Goal: Task Accomplishment & Management: Use online tool/utility

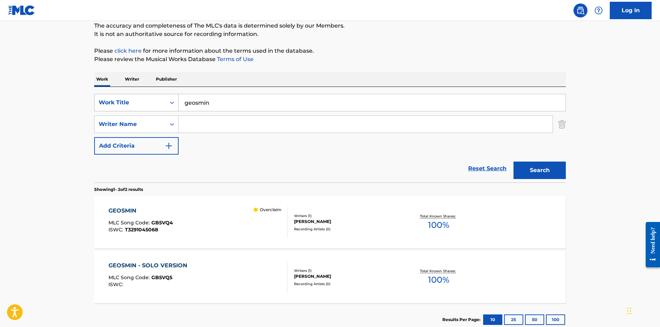
drag, startPoint x: 183, startPoint y: 101, endPoint x: 167, endPoint y: 99, distance: 15.9
click at [167, 99] on div "SearchWithCriteriab6d2e3c7-8b5f-4cc7-beb4-41abcd25d1f2 Work Title geosmin" at bounding box center [329, 102] width 471 height 17
paste input "IN THE LIGHT OF THE MOON"
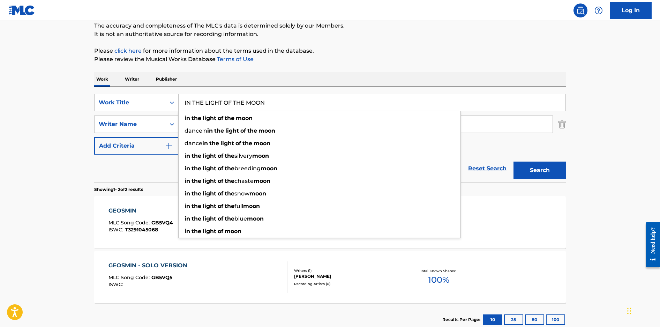
type input "IN THE LIGHT OF THE MOON"
click at [314, 70] on div "The MLC Public Work Search The accuracy and completeness of The MLC's data is d…" at bounding box center [330, 156] width 488 height 359
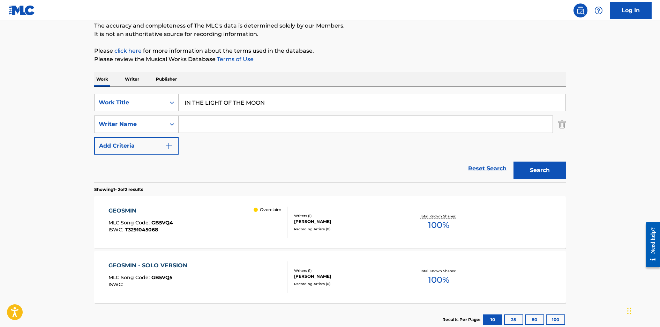
scroll to position [62, 0]
click at [536, 170] on button "Search" at bounding box center [539, 169] width 52 height 17
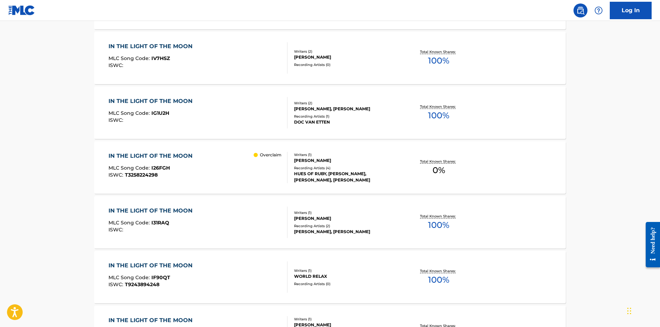
scroll to position [391, 0]
click at [243, 179] on div "IN THE LIGHT OF THE MOON MLC Song Code : I26FGH ISWC : T3258224298 Overclaim" at bounding box center [197, 166] width 179 height 31
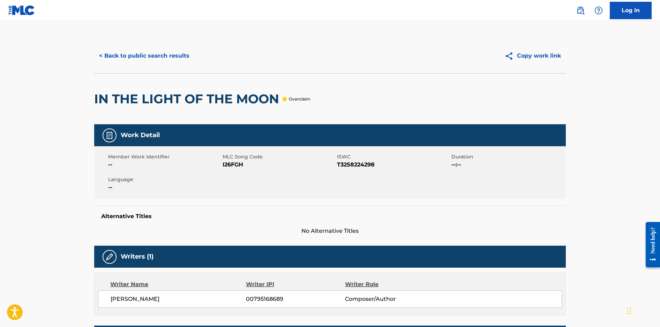
click at [174, 60] on button "< Back to public search results" at bounding box center [144, 55] width 100 height 17
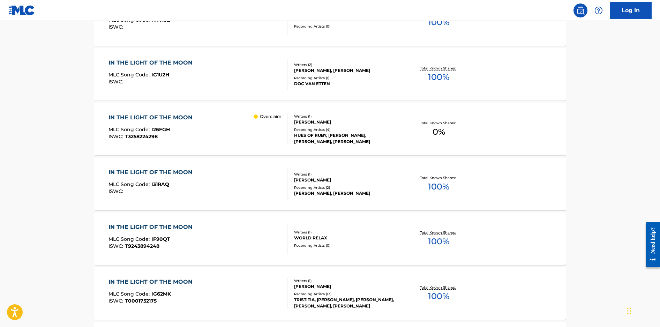
drag, startPoint x: 174, startPoint y: 130, endPoint x: 275, endPoint y: 1, distance: 164.1
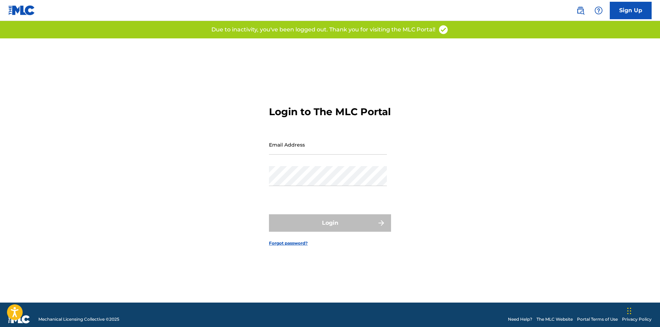
click at [303, 141] on input "Email Address" at bounding box center [328, 145] width 118 height 20
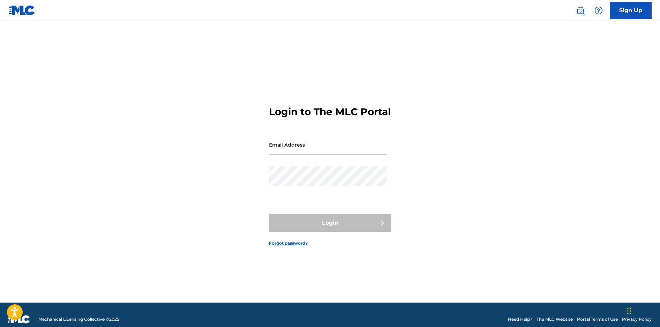
type input "j.marten.karlsson@gmail.com"
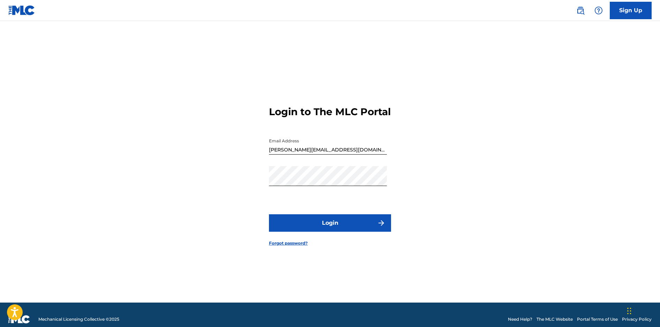
click at [337, 227] on button "Login" at bounding box center [330, 222] width 122 height 17
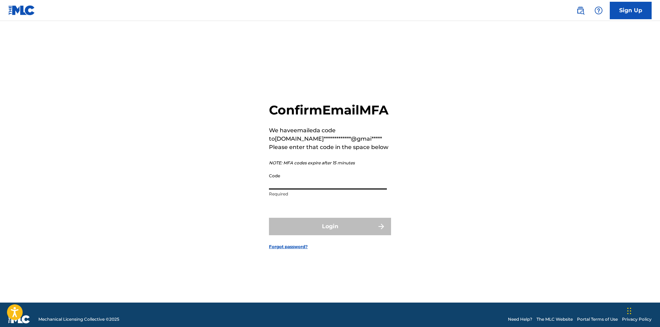
click at [282, 188] on input "Code" at bounding box center [328, 179] width 118 height 20
paste input "997113"
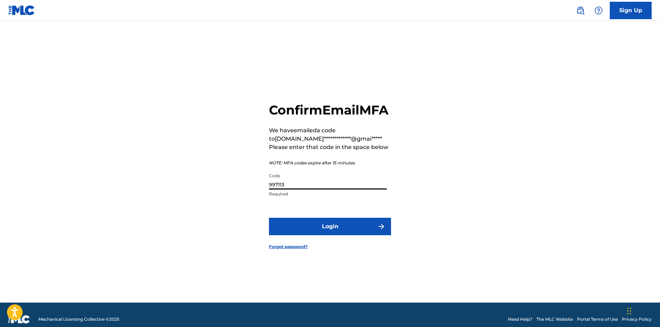
type input "997113"
click at [316, 234] on button "Login" at bounding box center [330, 226] width 122 height 17
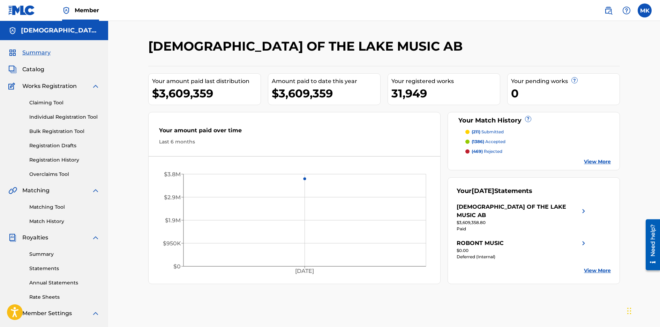
click at [52, 210] on link "Matching Tool" at bounding box center [64, 206] width 70 height 7
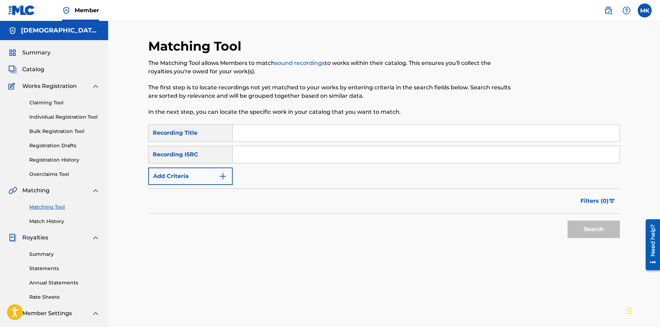
click at [256, 155] on input "Search Form" at bounding box center [426, 154] width 387 height 17
paste input "SE69Z2401968"
type input "SE69Z2401968"
drag, startPoint x: 578, startPoint y: 227, endPoint x: 571, endPoint y: 225, distance: 7.2
click at [576, 226] on button "Search" at bounding box center [593, 228] width 52 height 17
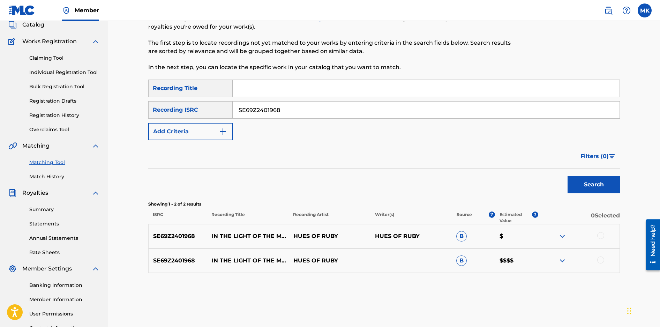
scroll to position [45, 0]
click at [39, 27] on span "Catalog" at bounding box center [33, 24] width 22 height 8
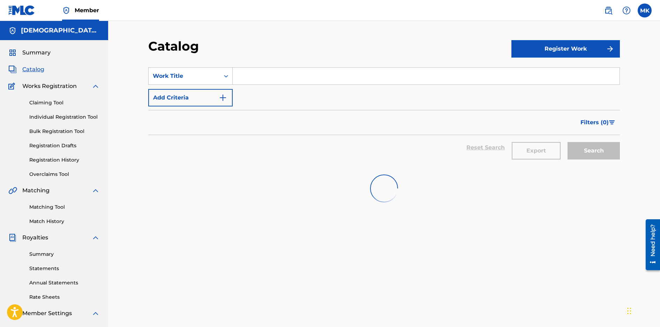
click at [337, 81] on input "Search Form" at bounding box center [426, 76] width 387 height 17
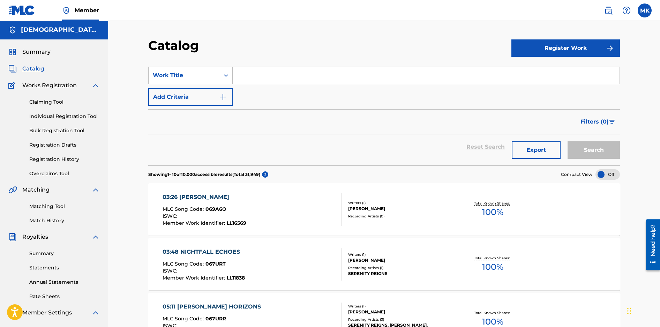
scroll to position [2, 0]
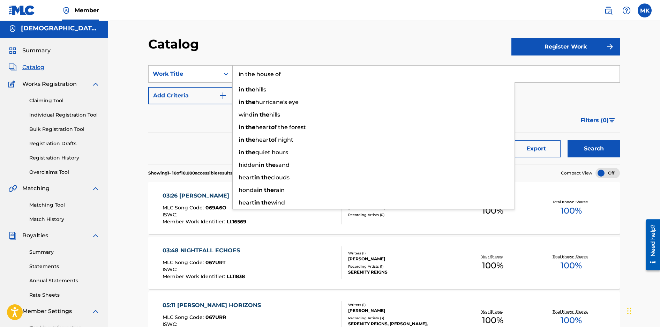
click at [567, 140] on button "Search" at bounding box center [593, 148] width 52 height 17
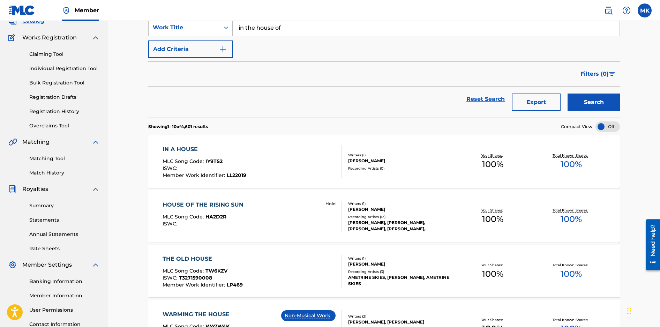
scroll to position [0, 0]
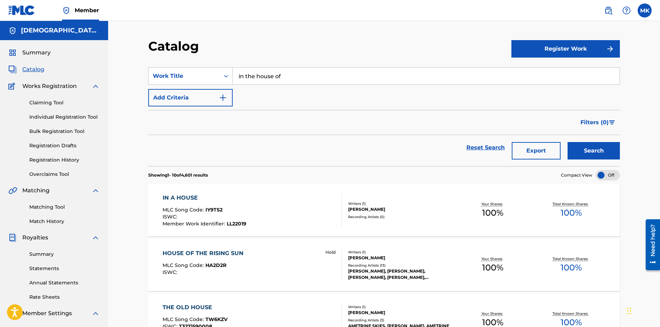
drag, startPoint x: 258, startPoint y: 76, endPoint x: 364, endPoint y: 77, distance: 105.3
click at [364, 77] on input "in the house of" at bounding box center [426, 76] width 387 height 17
click at [567, 142] on button "Search" at bounding box center [593, 150] width 52 height 17
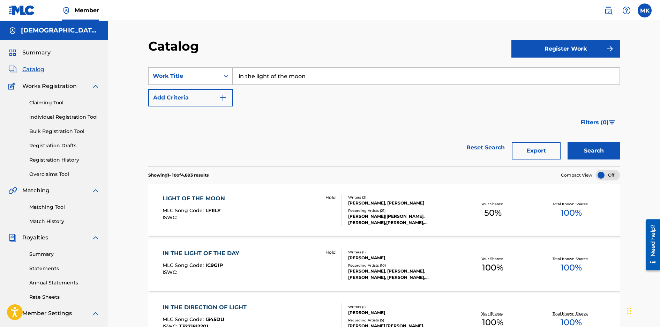
scroll to position [1, 0]
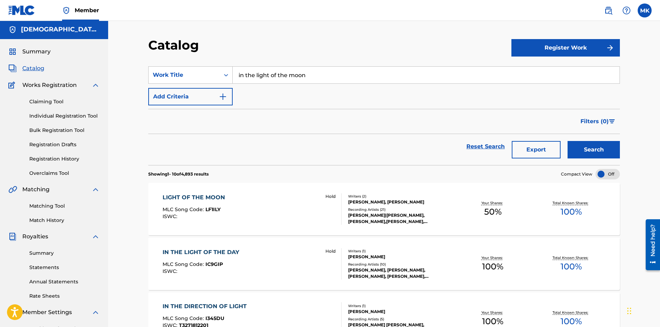
drag, startPoint x: 302, startPoint y: 81, endPoint x: 311, endPoint y: 79, distance: 9.3
click at [302, 81] on input "in the light of the moon" at bounding box center [426, 75] width 387 height 17
drag, startPoint x: 254, startPoint y: 76, endPoint x: 234, endPoint y: 69, distance: 21.1
click at [226, 71] on div "SearchWithCriteria947cb83d-cc1d-4561-b2e4-7aa7a6b5a761 Work Title in the light …" at bounding box center [383, 74] width 471 height 17
paste input "Ethereal Elegance"
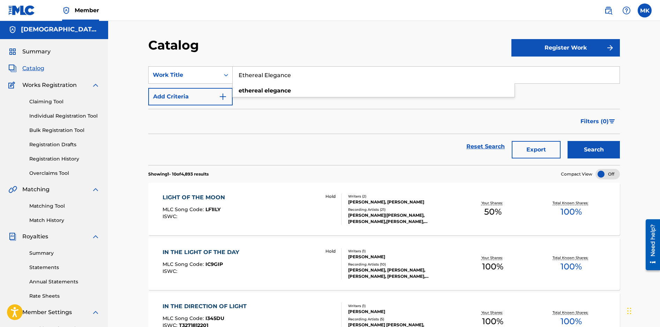
type input "Ethereal Elegance"
click at [567, 141] on button "Search" at bounding box center [593, 149] width 52 height 17
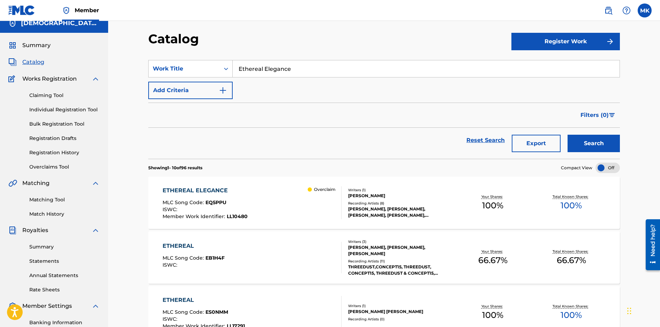
scroll to position [8, 0]
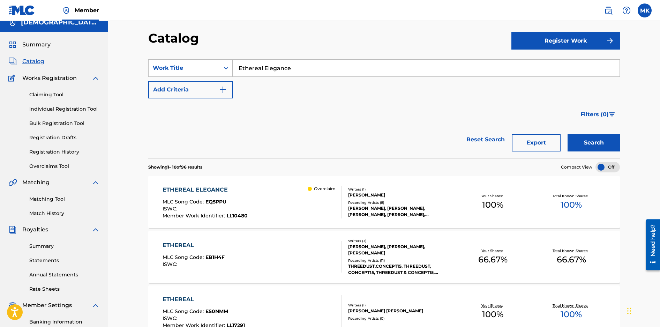
click at [294, 206] on div "ETHEREAL ELEGANCE MLC Song Code : EQ5PPU ISWC : Member Work Identifier : LL1048…" at bounding box center [252, 202] width 179 height 33
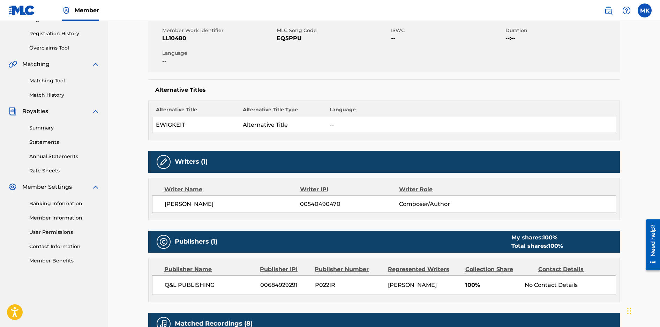
scroll to position [28, 0]
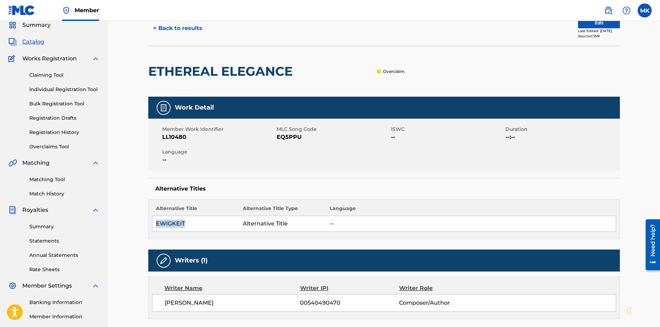
drag, startPoint x: 186, startPoint y: 224, endPoint x: 157, endPoint y: 223, distance: 29.0
click at [157, 223] on td "EWIGKEIT" at bounding box center [195, 224] width 87 height 16
copy td "EWIGKEIT"
click at [439, 223] on td "--" at bounding box center [471, 224] width 290 height 16
drag, startPoint x: 170, startPoint y: 136, endPoint x: 159, endPoint y: 135, distance: 10.9
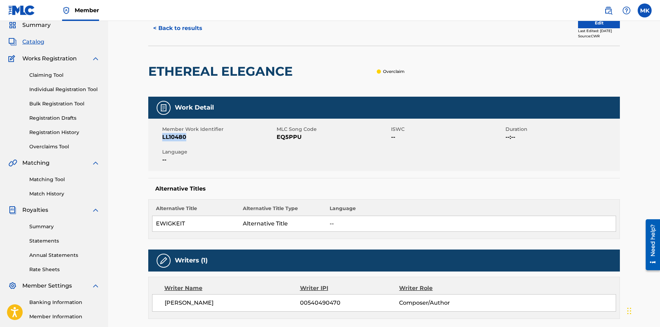
click at [159, 136] on div "Member Work Identifier LL10480 MLC Song Code EQ5PPU ISWC -- Duration --:-- Lang…" at bounding box center [383, 145] width 471 height 52
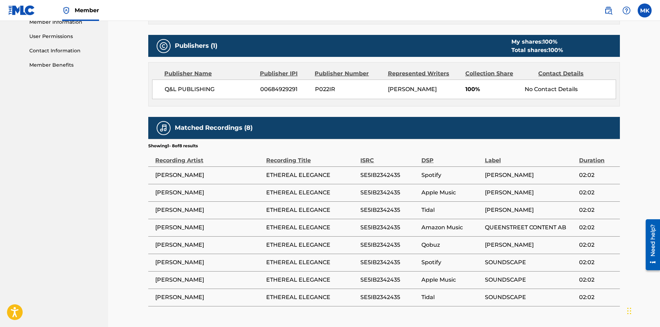
scroll to position [323, 0]
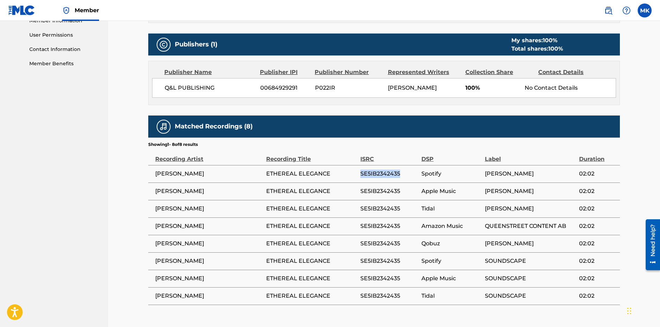
drag, startPoint x: 395, startPoint y: 176, endPoint x: 361, endPoint y: 176, distance: 33.8
click at [361, 176] on span "SE5IB2342435" at bounding box center [389, 173] width 58 height 8
copy span "SE5IB2342435"
click at [345, 136] on div "Matched Recordings (8)" at bounding box center [383, 126] width 471 height 22
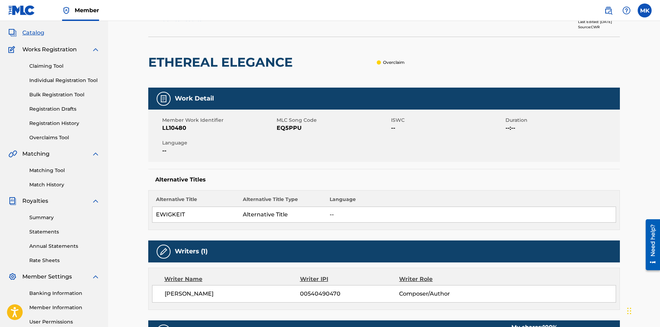
scroll to position [0, 0]
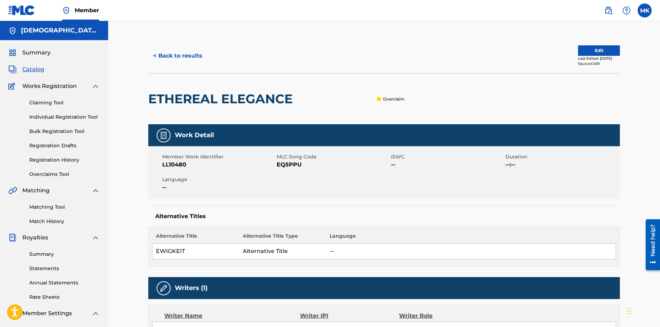
click at [48, 209] on link "Matching Tool" at bounding box center [64, 206] width 70 height 7
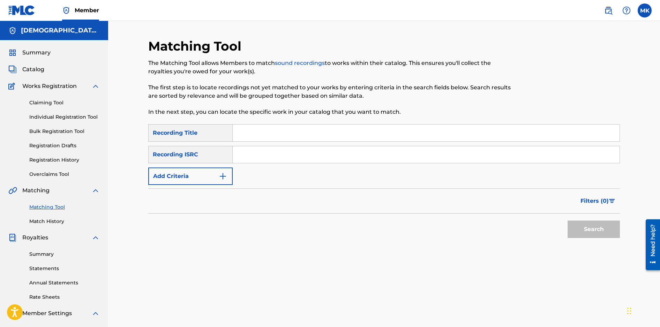
scroll to position [1, 0]
click at [266, 155] on input "Search Form" at bounding box center [426, 153] width 387 height 17
paste input "SE69Z2404288 SE69Z2404288"
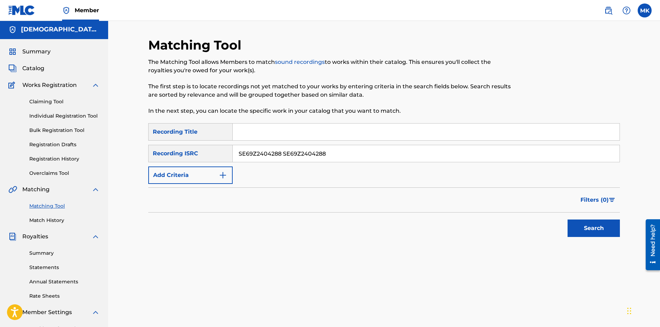
drag, startPoint x: 337, startPoint y: 154, endPoint x: 285, endPoint y: 156, distance: 52.0
click at [285, 156] on input "SE69Z2404288 SE69Z2404288" at bounding box center [426, 153] width 387 height 17
click at [603, 224] on button "Search" at bounding box center [593, 227] width 52 height 17
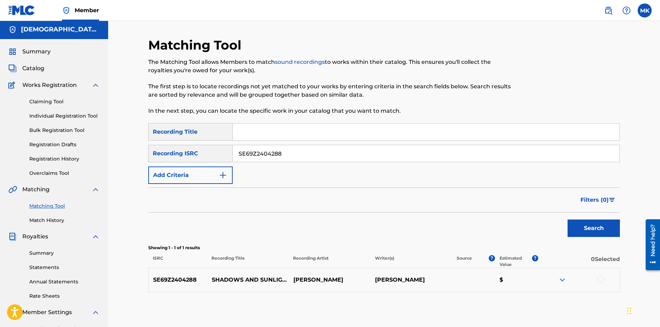
drag, startPoint x: 279, startPoint y: 153, endPoint x: 204, endPoint y: 145, distance: 74.7
click at [204, 145] on div "SearchWithCriteriae5345a01-def3-4b28-ab7b-24016ceedbf7 Recording ISRC SE69Z2404…" at bounding box center [383, 153] width 471 height 17
paste input "5IB2309257 SE5IB2309257"
click at [279, 153] on input "SE5IB2309257 SE5IB2309257" at bounding box center [426, 153] width 387 height 17
drag, startPoint x: 293, startPoint y: 153, endPoint x: 378, endPoint y: 153, distance: 85.4
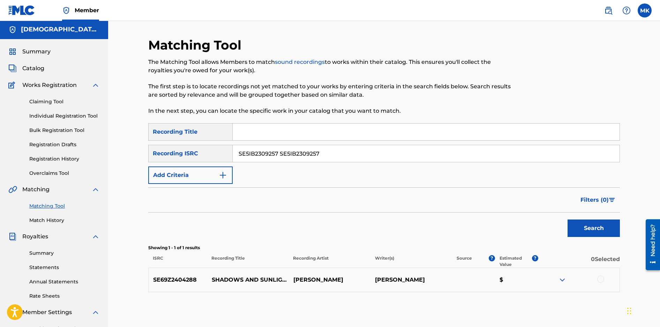
click at [378, 153] on input "SE5IB2309257 SE5IB2309257" at bounding box center [426, 153] width 387 height 17
click at [567, 219] on button "Search" at bounding box center [593, 227] width 52 height 17
click at [264, 154] on input "SE5IB2309257" at bounding box center [426, 153] width 387 height 17
drag, startPoint x: 268, startPoint y: 149, endPoint x: 201, endPoint y: 146, distance: 67.0
click at [201, 146] on div "SearchWithCriteriae5345a01-def3-4b28-ab7b-24016ceedbf7 Recording ISRC SE5IB2309…" at bounding box center [383, 153] width 471 height 17
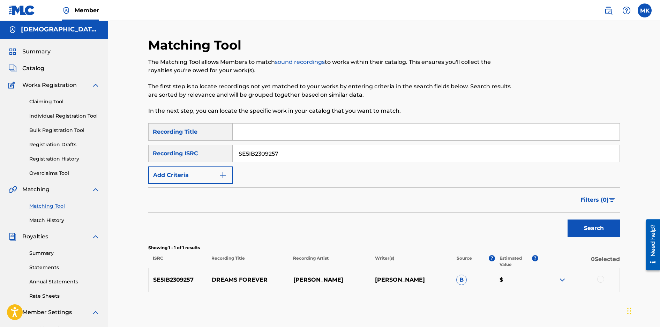
paste input "299658 SE5IB2299658"
drag, startPoint x: 281, startPoint y: 154, endPoint x: 191, endPoint y: 149, distance: 89.4
click at [193, 150] on div "SearchWithCriteriae5345a01-def3-4b28-ab7b-24016ceedbf7 Recording ISRC SE5IB2299…" at bounding box center [383, 153] width 471 height 17
click at [567, 219] on button "Search" at bounding box center [593, 227] width 52 height 17
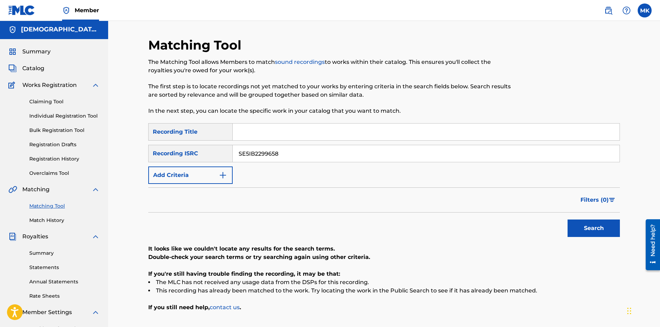
drag, startPoint x: 292, startPoint y: 153, endPoint x: 184, endPoint y: 138, distance: 109.0
click at [186, 139] on div "SearchWithCriteriaa2c281c9-c5c0-4d02-b80c-9b0fbedcec21 Recording Title SearchWi…" at bounding box center [383, 153] width 471 height 61
paste input "309290 SE5IB2309290"
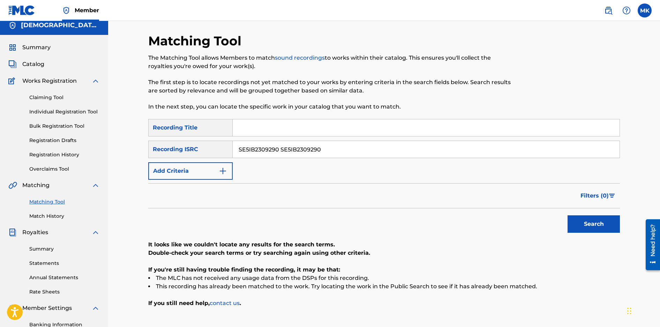
click at [280, 152] on input "SE5IB2309290 SE5IB2309290" at bounding box center [426, 149] width 387 height 17
drag, startPoint x: 278, startPoint y: 150, endPoint x: 354, endPoint y: 152, distance: 75.7
click at [354, 152] on input "SE5IB2309290 SE5IB2309290" at bounding box center [426, 149] width 387 height 17
click at [567, 215] on button "Search" at bounding box center [593, 223] width 52 height 17
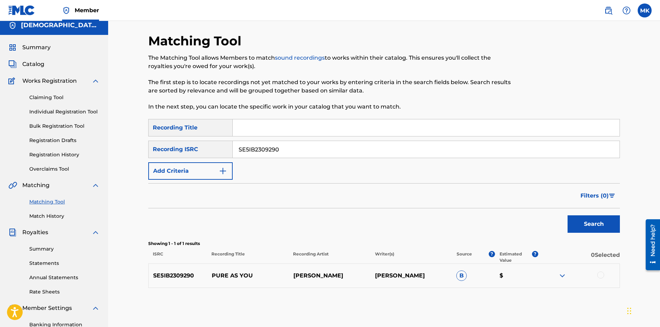
drag, startPoint x: 252, startPoint y: 146, endPoint x: 215, endPoint y: 138, distance: 38.0
click at [215, 138] on div "SearchWithCriteriaa2c281c9-c5c0-4d02-b80c-9b0fbedcec21 Recording Title SearchWi…" at bounding box center [383, 149] width 471 height 61
paste input "6"
type input "SE5IB2309260"
click at [567, 215] on button "Search" at bounding box center [593, 223] width 52 height 17
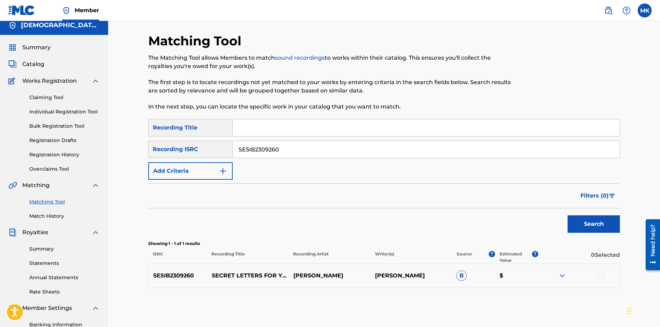
click at [460, 277] on span "B" at bounding box center [461, 275] width 10 height 10
click at [598, 275] on div at bounding box center [600, 274] width 7 height 7
click at [496, 269] on button "Match 1 Group" at bounding box center [490, 269] width 77 height 17
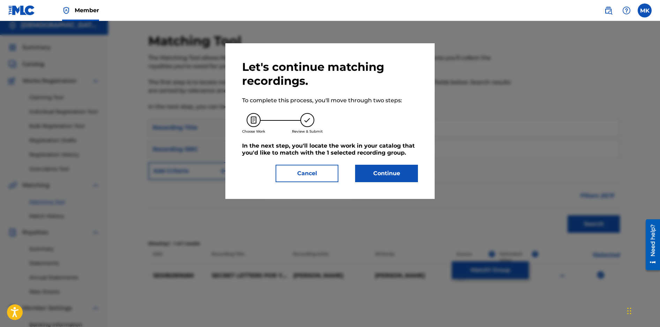
click at [380, 178] on button "Continue" at bounding box center [386, 173] width 63 height 17
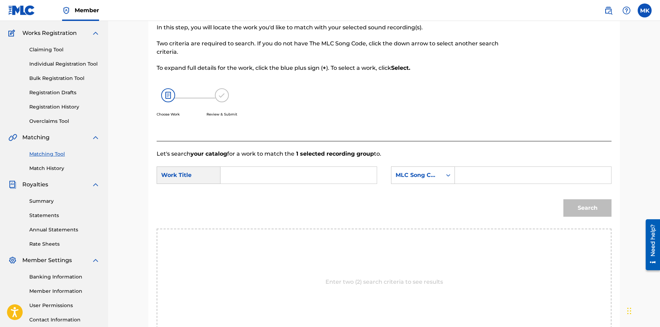
scroll to position [0, 0]
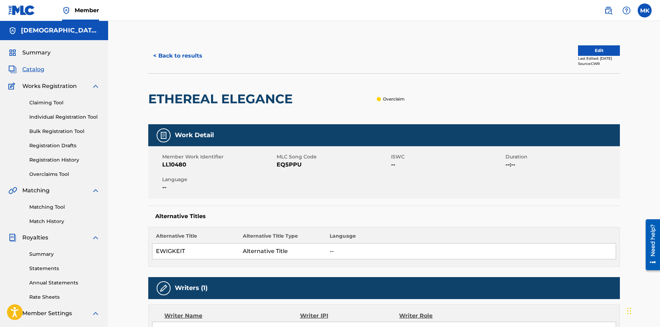
click at [169, 56] on button "< Back to results" at bounding box center [177, 55] width 59 height 17
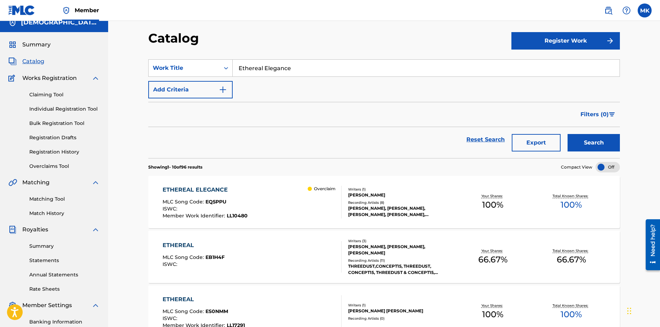
click at [293, 67] on input "Ethereal Elegance" at bounding box center [426, 68] width 387 height 17
click at [45, 197] on link "Matching Tool" at bounding box center [64, 198] width 70 height 7
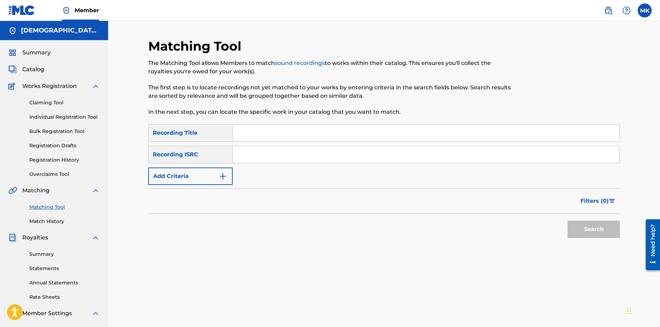
drag, startPoint x: 271, startPoint y: 163, endPoint x: 273, endPoint y: 159, distance: 4.5
click at [271, 162] on div "SearchWithCriteriaa2c281c9-c5c0-4d02-b80c-9b0fbedcec21 Recording Title SearchWi…" at bounding box center [383, 154] width 471 height 61
click at [286, 158] on input "Search Form" at bounding box center [426, 154] width 387 height 17
paste input "SE5IB2295295"
click at [592, 229] on button "Search" at bounding box center [593, 228] width 52 height 17
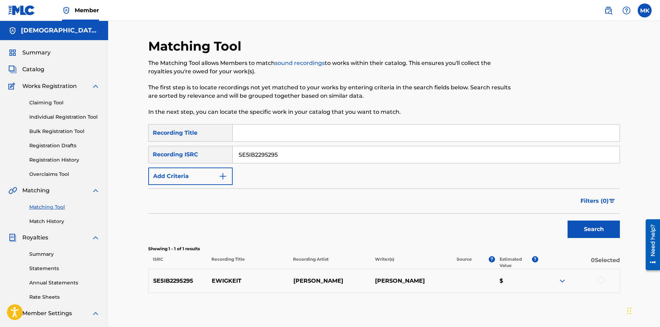
drag, startPoint x: 286, startPoint y: 155, endPoint x: 199, endPoint y: 143, distance: 87.3
click at [199, 143] on div "SearchWithCriteriaa2c281c9-c5c0-4d02-b80c-9b0fbedcec21 Recording Title SearchWi…" at bounding box center [383, 154] width 471 height 61
paste input "309287"
drag, startPoint x: 594, startPoint y: 234, endPoint x: 588, endPoint y: 235, distance: 5.9
click at [593, 234] on button "Search" at bounding box center [593, 228] width 52 height 17
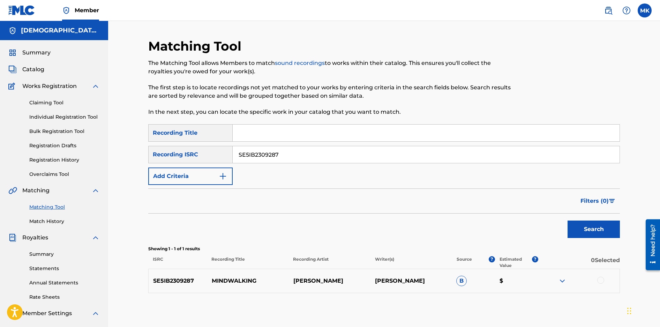
drag, startPoint x: 286, startPoint y: 156, endPoint x: 212, endPoint y: 148, distance: 73.7
click at [212, 148] on div "SearchWithCriteriae5345a01-def3-4b28-ab7b-24016ceedbf7 Recording ISRC SE5IB2309…" at bounding box center [383, 154] width 471 height 17
paste input "51"
click at [593, 228] on button "Search" at bounding box center [593, 228] width 52 height 17
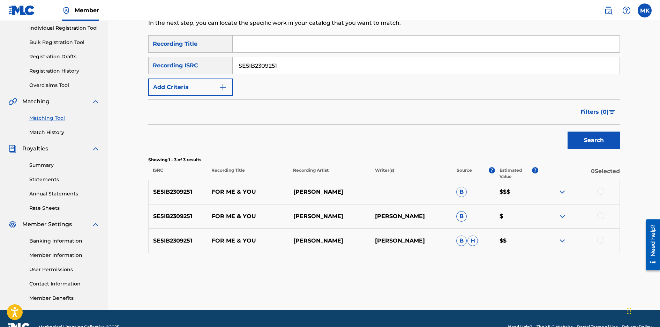
scroll to position [89, 0]
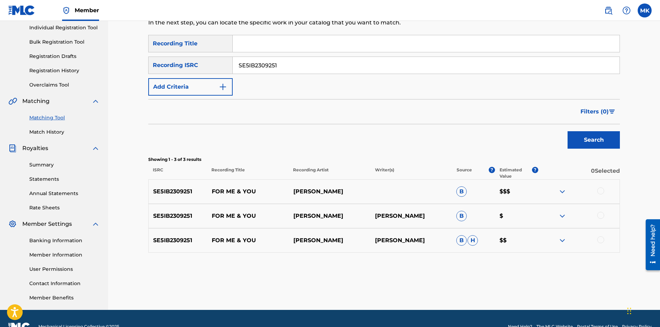
drag, startPoint x: 281, startPoint y: 67, endPoint x: 189, endPoint y: 45, distance: 95.1
click at [189, 45] on div "SearchWithCriteriaa2c281c9-c5c0-4d02-b80c-9b0fbedcec21 Recording Title SearchWi…" at bounding box center [383, 65] width 471 height 61
paste input "69Z2402268"
type input "SE69Z2402268"
click at [567, 131] on button "Search" at bounding box center [593, 139] width 52 height 17
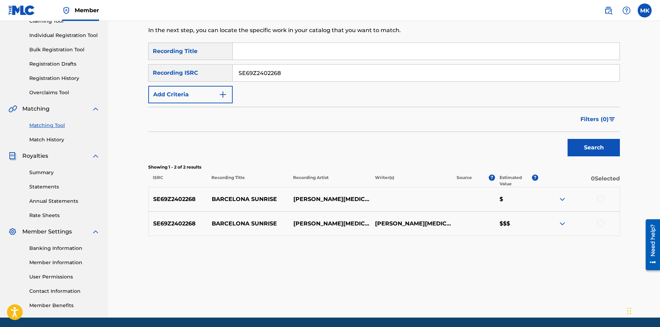
scroll to position [106, 0]
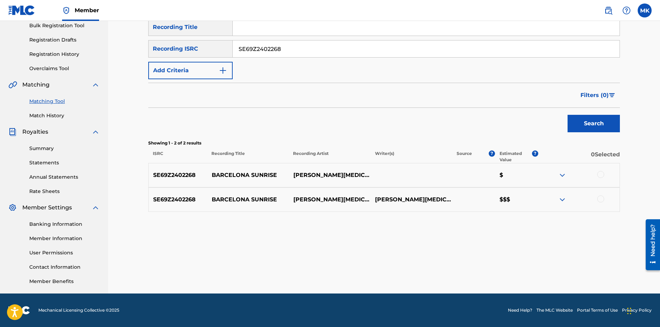
click at [612, 97] on button "Filters ( 0 )" at bounding box center [598, 94] width 44 height 17
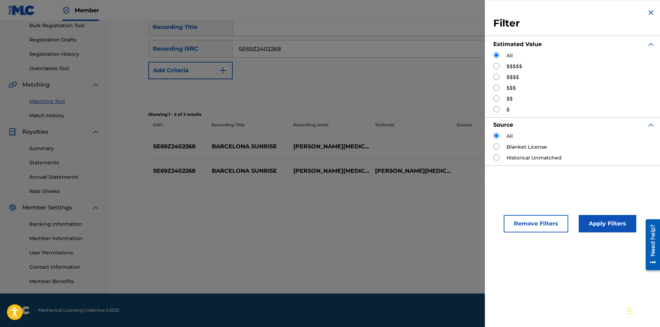
click at [250, 226] on div "Matching Tool The Matching Tool allows Members to match sound recordings to wor…" at bounding box center [383, 113] width 471 height 361
click at [648, 16] on img "Search Form" at bounding box center [651, 12] width 8 height 8
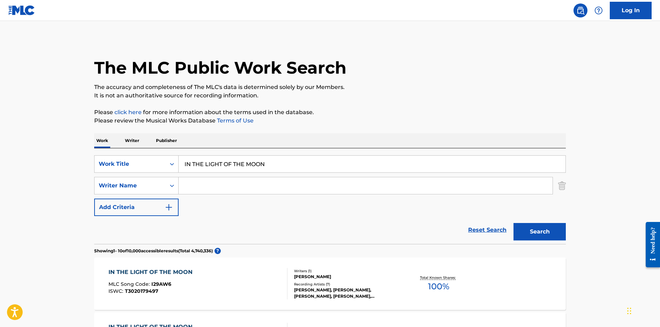
drag, startPoint x: 271, startPoint y: 166, endPoint x: 169, endPoint y: 147, distance: 103.6
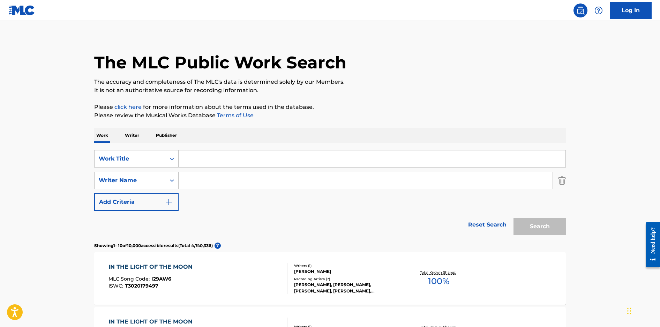
scroll to position [3, 0]
